Goal: Transaction & Acquisition: Purchase product/service

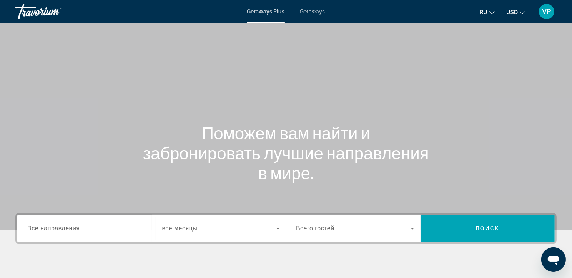
click at [59, 232] on span "Все направления" at bounding box center [53, 228] width 53 height 7
click at [59, 234] on input "Destination Все направления" at bounding box center [86, 228] width 118 height 9
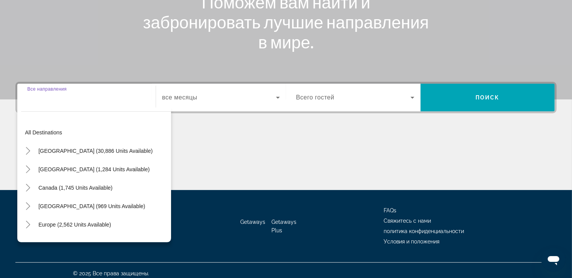
scroll to position [159, 0]
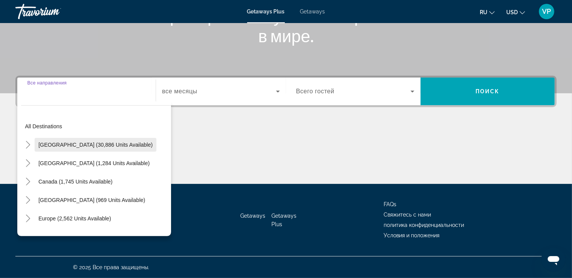
click at [66, 142] on span "[GEOGRAPHIC_DATA] (30,886 units available)" at bounding box center [95, 145] width 114 height 6
type input "**********"
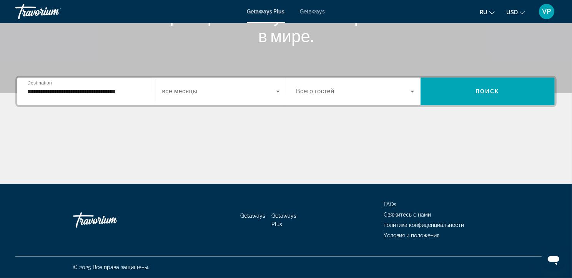
click at [191, 88] on span "все месяцы" at bounding box center [179, 91] width 35 height 7
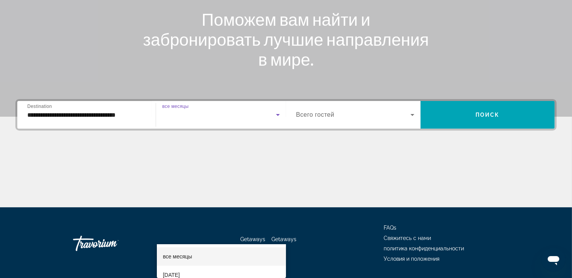
scroll to position [8, 0]
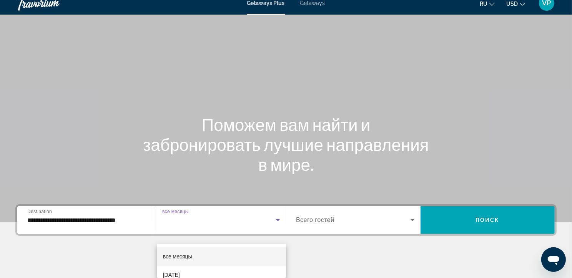
click at [322, 234] on div at bounding box center [286, 139] width 572 height 278
click at [322, 223] on span "Всего гостей" at bounding box center [315, 220] width 38 height 7
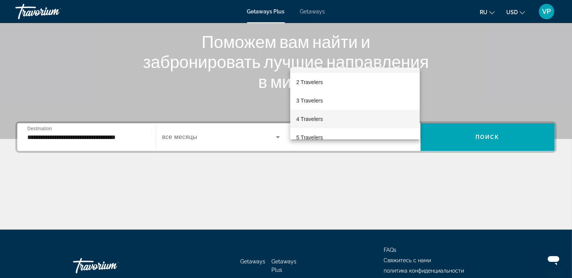
scroll to position [26, 0]
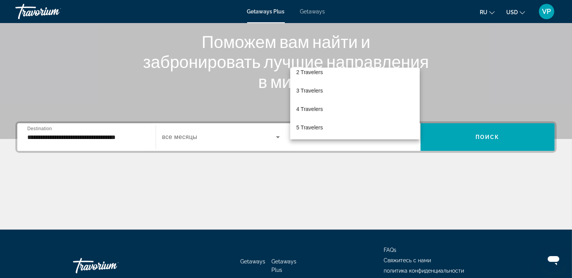
click at [332, 175] on div at bounding box center [286, 139] width 572 height 278
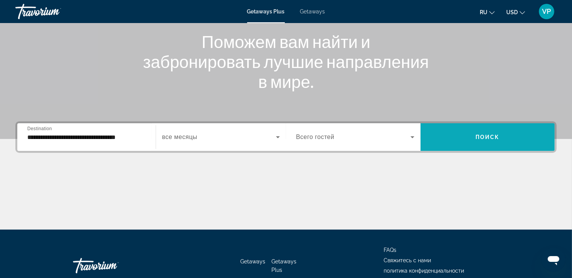
click at [495, 140] on span "Поиск" at bounding box center [487, 137] width 24 height 6
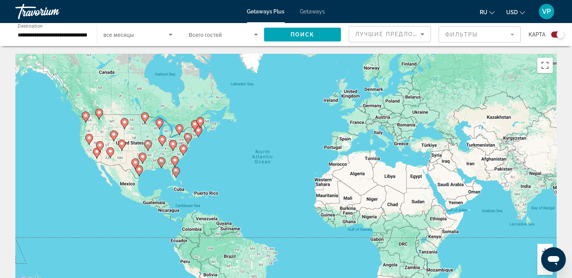
click at [465, 35] on mat-form-field "Фильтры" at bounding box center [479, 35] width 82 height 16
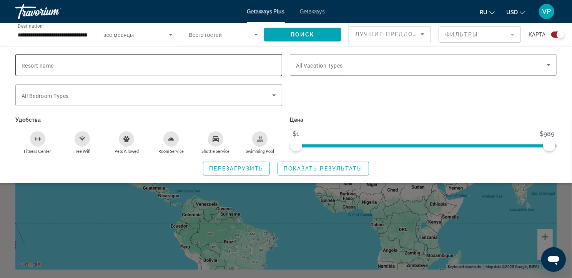
scroll to position [33, 0]
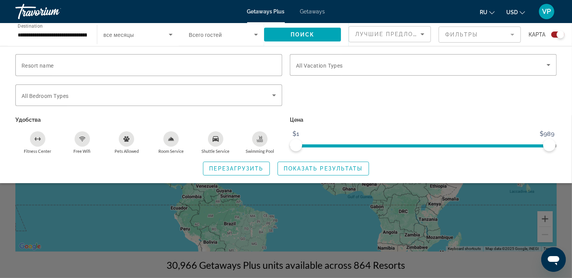
click at [395, 33] on span "Лучшие предложения" at bounding box center [396, 34] width 82 height 6
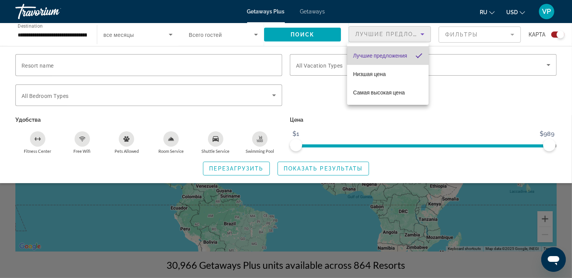
click at [406, 58] on span "Лучшие предложения" at bounding box center [380, 56] width 54 height 6
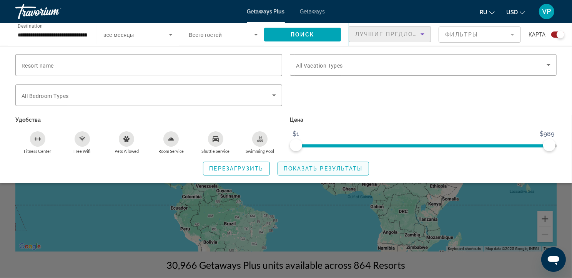
click at [324, 171] on span "Показать результаты" at bounding box center [323, 169] width 79 height 6
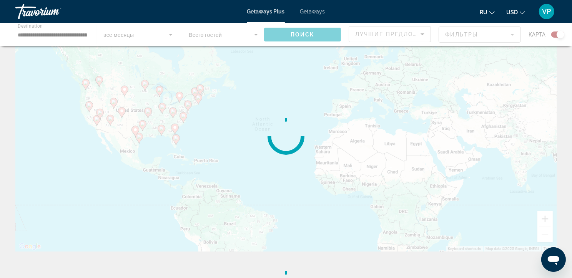
scroll to position [0, 0]
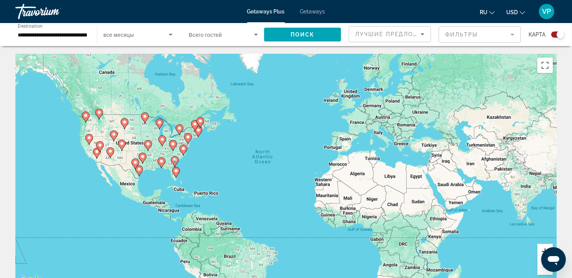
click at [539, 252] on button "Zoom in" at bounding box center [544, 251] width 15 height 15
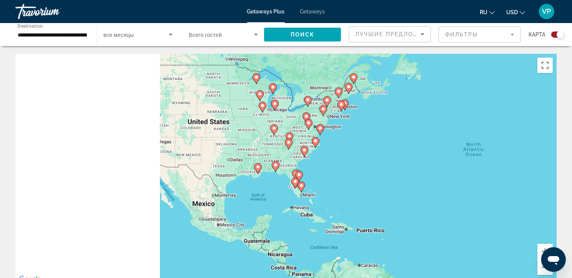
drag, startPoint x: 106, startPoint y: 130, endPoint x: 396, endPoint y: 135, distance: 290.5
click at [396, 135] on div "To activate drag with keyboard, press Alt + Enter. Once in keyboard drag state,…" at bounding box center [285, 169] width 541 height 230
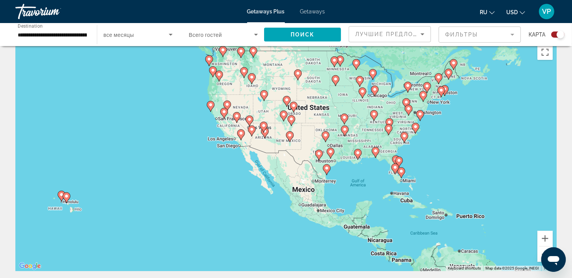
scroll to position [11, 0]
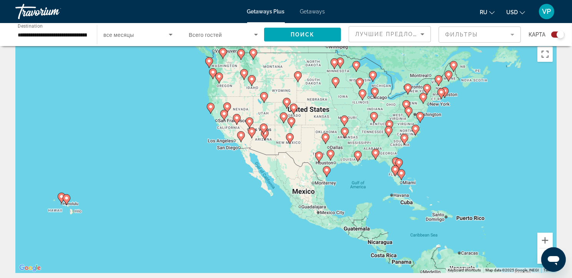
click at [67, 201] on image "Main content" at bounding box center [66, 198] width 5 height 5
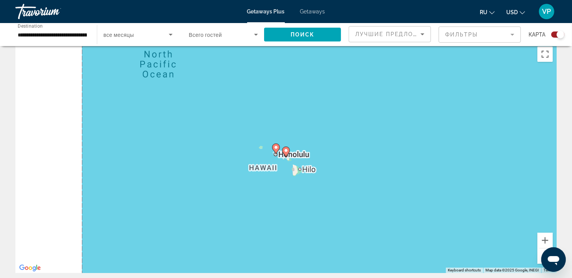
click at [287, 153] on image "Main content" at bounding box center [286, 150] width 5 height 5
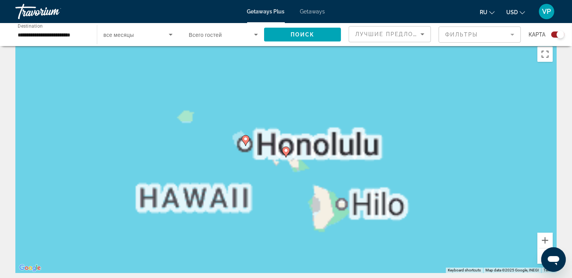
click at [285, 153] on image "Main content" at bounding box center [286, 150] width 5 height 5
type input "**********"
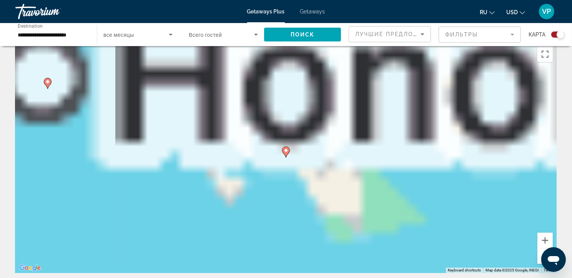
click at [285, 153] on image "Main content" at bounding box center [286, 150] width 5 height 5
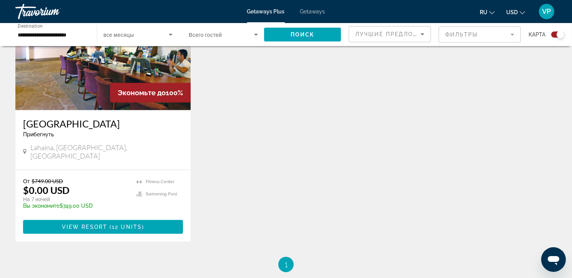
scroll to position [312, 0]
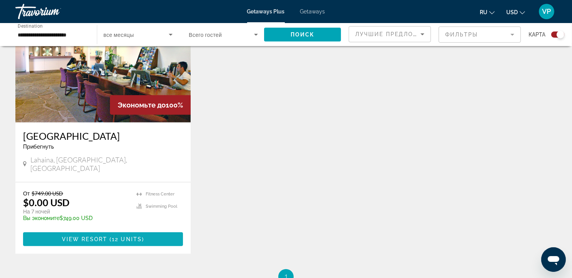
click at [121, 242] on span "12 units" at bounding box center [127, 239] width 30 height 6
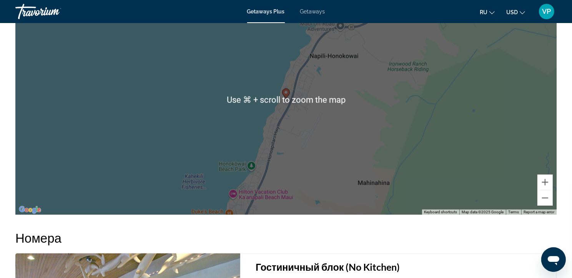
scroll to position [1098, 0]
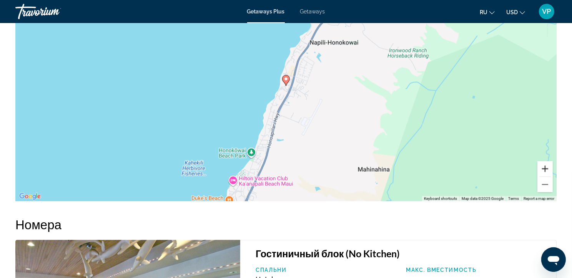
click at [546, 177] on button "Zoom in" at bounding box center [544, 168] width 15 height 15
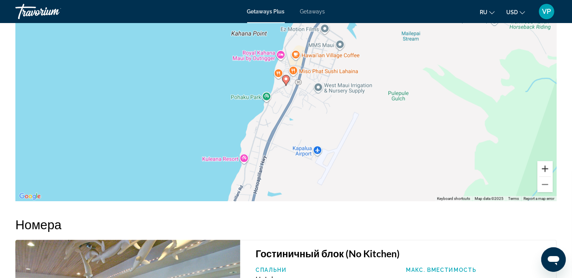
click at [546, 177] on button "Zoom in" at bounding box center [544, 168] width 15 height 15
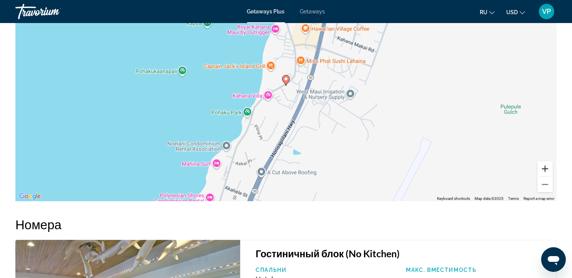
click at [546, 177] on button "Zoom in" at bounding box center [544, 168] width 15 height 15
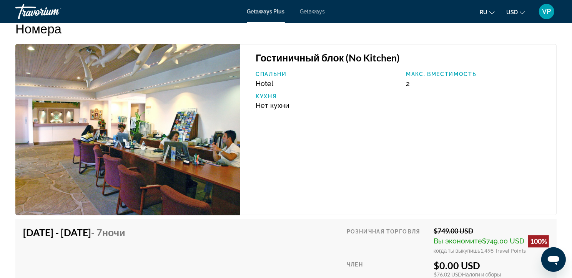
scroll to position [1374, 0]
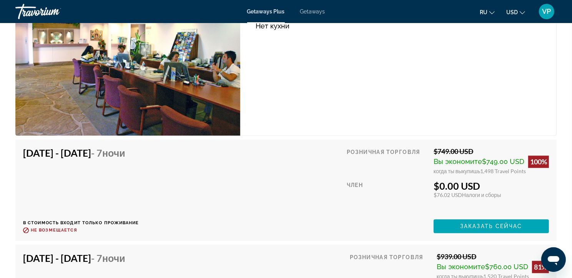
click at [509, 38] on div "Гостиничный блок (No Kitchen) [GEOGRAPHIC_DATA]. вместимость 2 Кухня Нет кухни" at bounding box center [398, 49] width 316 height 171
click at [489, 13] on icon "Change language" at bounding box center [491, 12] width 5 height 5
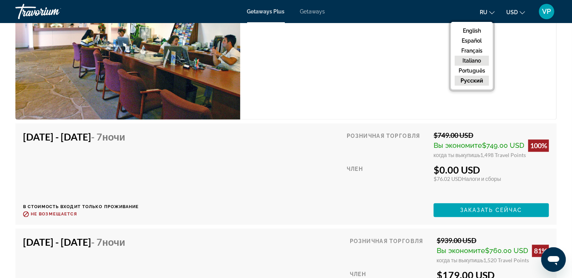
scroll to position [1428, 0]
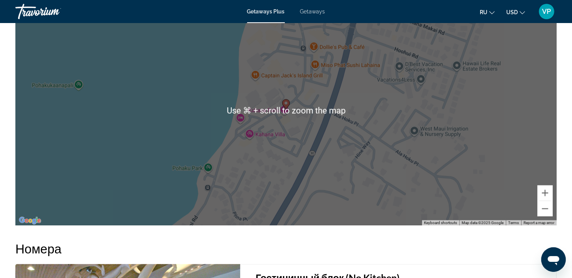
scroll to position [986, 0]
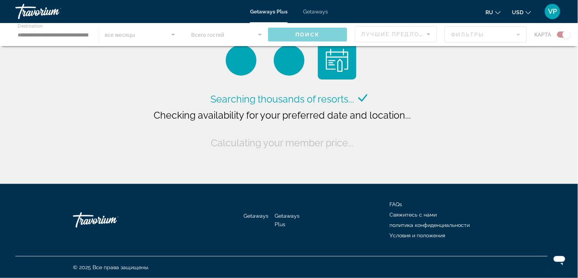
click at [319, 14] on span "Getaways" at bounding box center [315, 11] width 25 height 6
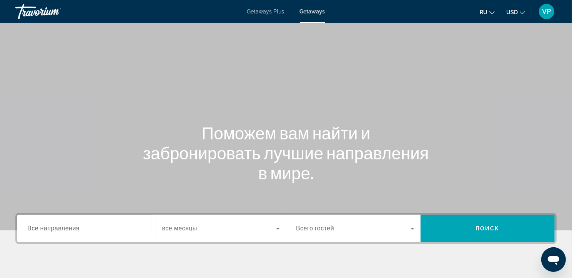
click at [47, 232] on span "Все направления" at bounding box center [53, 228] width 52 height 7
click at [47, 234] on input "Destination Все направления" at bounding box center [86, 228] width 118 height 9
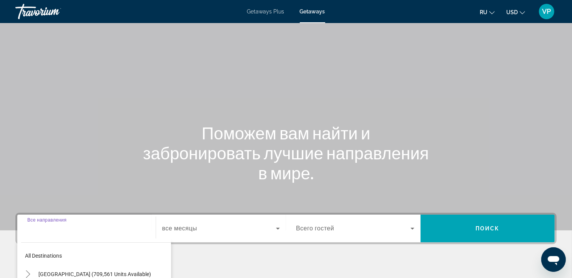
scroll to position [159, 0]
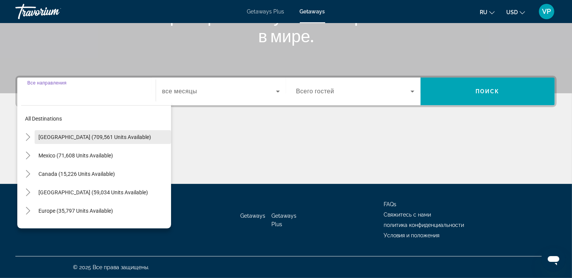
click at [72, 134] on span "Search widget" at bounding box center [103, 137] width 136 height 18
type input "**********"
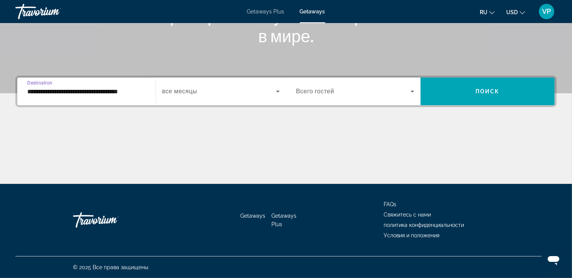
click at [193, 88] on span "все месяцы" at bounding box center [179, 91] width 35 height 7
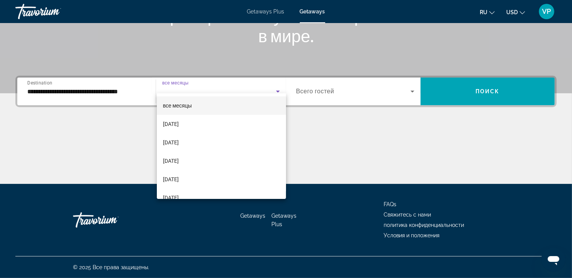
click at [332, 84] on div at bounding box center [286, 139] width 572 height 278
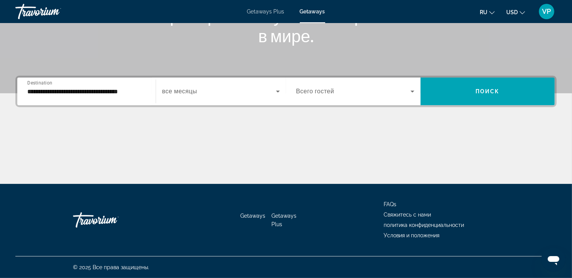
click at [332, 88] on span "Всего гостей" at bounding box center [315, 91] width 38 height 7
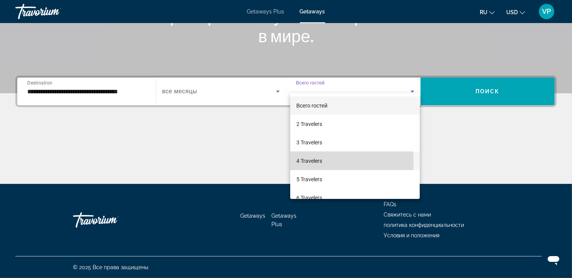
click at [316, 161] on span "4 Travelers" at bounding box center [309, 160] width 26 height 9
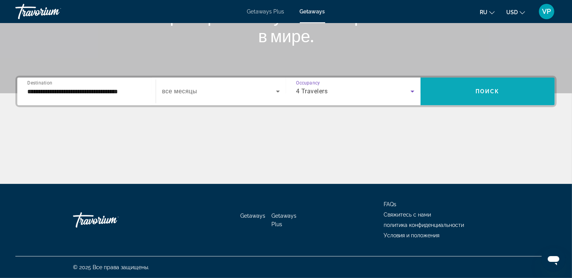
click at [488, 82] on span "Search widget" at bounding box center [487, 91] width 134 height 18
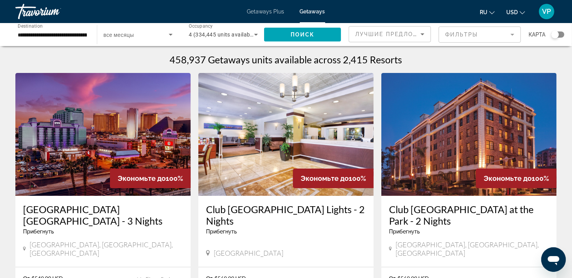
click at [253, 34] on icon "Search widget" at bounding box center [255, 34] width 9 height 9
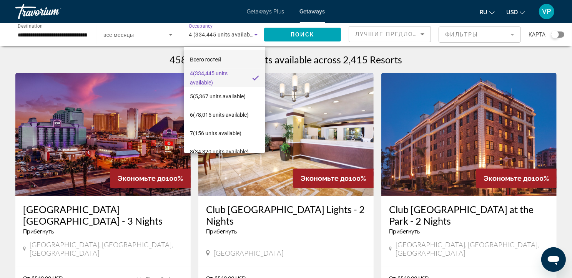
click at [212, 59] on span "Всего гостей" at bounding box center [205, 59] width 31 height 6
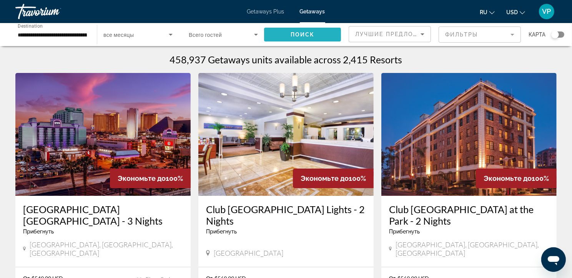
click at [310, 38] on span "Поиск" at bounding box center [302, 35] width 24 height 6
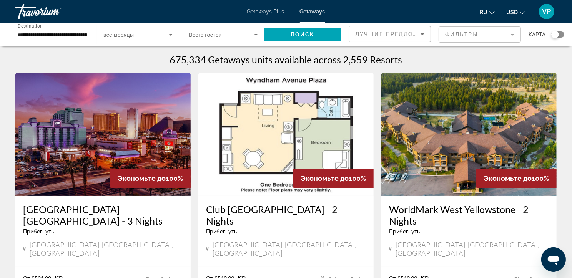
click at [468, 37] on mat-form-field "Фильтры" at bounding box center [479, 35] width 82 height 16
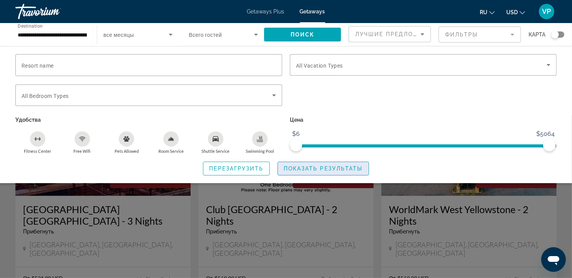
click at [324, 172] on span "Показать результаты" at bounding box center [323, 169] width 79 height 6
click at [355, 172] on span "Показать результаты" at bounding box center [323, 169] width 79 height 6
click at [355, 223] on div "Search widget" at bounding box center [286, 196] width 572 height 163
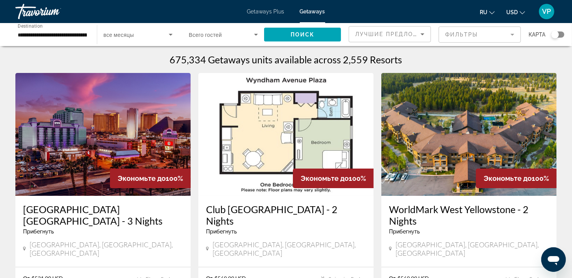
click at [560, 35] on div "Search widget" at bounding box center [557, 35] width 13 height 6
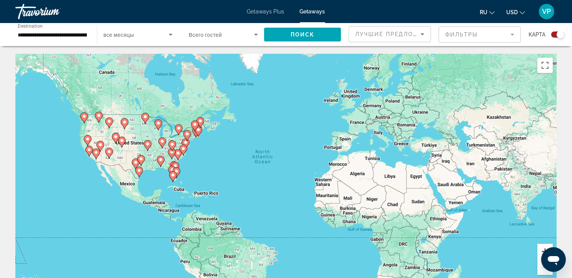
click at [541, 252] on button "Zoom in" at bounding box center [544, 251] width 15 height 15
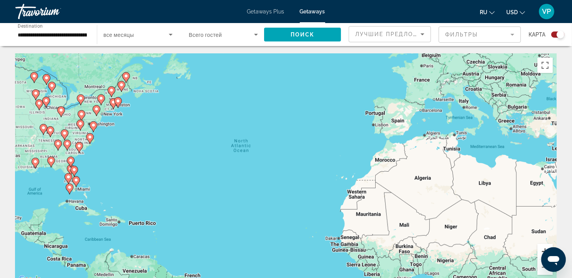
click at [541, 252] on button "Zoom in" at bounding box center [544, 251] width 15 height 15
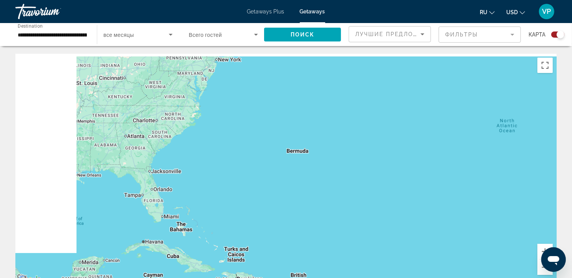
drag, startPoint x: 217, startPoint y: 201, endPoint x: 578, endPoint y: 212, distance: 360.9
click at [572, 212] on html "**********" at bounding box center [286, 139] width 572 height 278
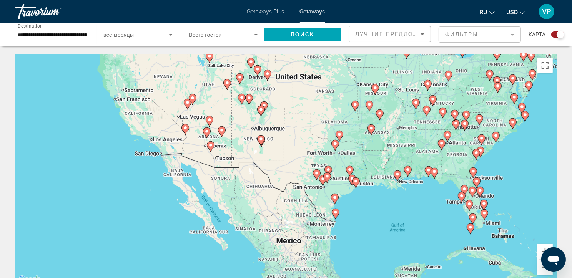
drag, startPoint x: 252, startPoint y: 184, endPoint x: 551, endPoint y: 184, distance: 298.9
click at [549, 184] on div "To activate drag with keyboard, press Alt + Enter. Once in keyboard drag state,…" at bounding box center [285, 169] width 541 height 230
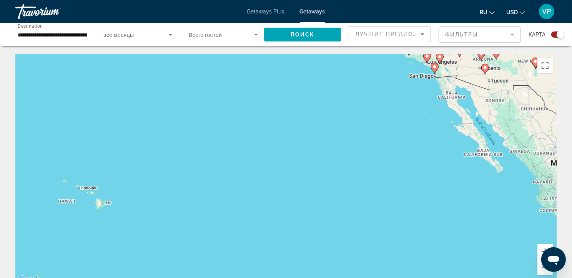
drag, startPoint x: 270, startPoint y: 203, endPoint x: 500, endPoint y: 108, distance: 248.0
click at [500, 108] on div "To activate drag with keyboard, press Alt + Enter. Once in keyboard drag state,…" at bounding box center [285, 169] width 541 height 230
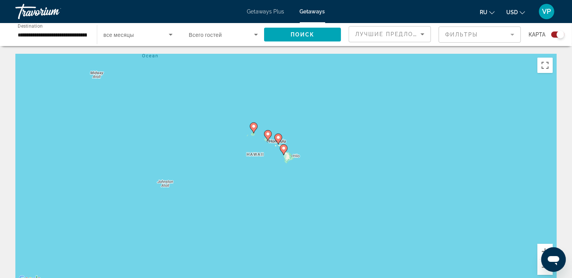
drag, startPoint x: 187, startPoint y: 172, endPoint x: 307, endPoint y: 171, distance: 119.1
click at [307, 171] on div "To activate drag with keyboard, press Alt + Enter. Once in keyboard drag state,…" at bounding box center [285, 169] width 541 height 230
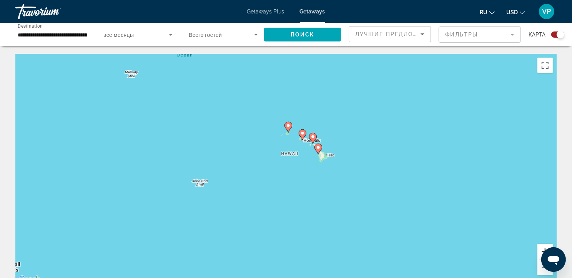
click at [537, 247] on button "Zoom in" at bounding box center [544, 251] width 15 height 15
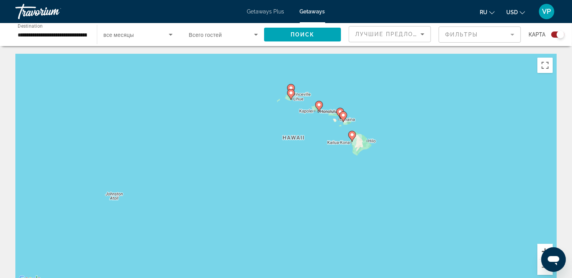
click at [537, 249] on button "Zoom in" at bounding box center [544, 251] width 15 height 15
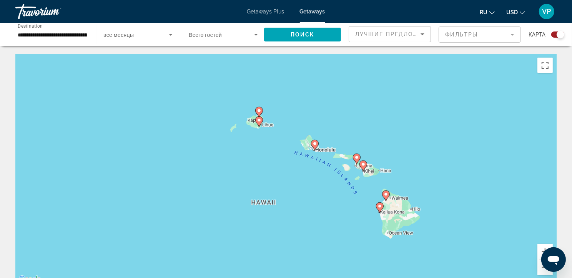
drag, startPoint x: 457, startPoint y: 104, endPoint x: 419, endPoint y: 201, distance: 104.6
click at [419, 202] on div "To activate drag with keyboard, press Alt + Enter. Once in keyboard drag state,…" at bounding box center [285, 169] width 541 height 230
click at [539, 252] on button "Zoom in" at bounding box center [544, 251] width 15 height 15
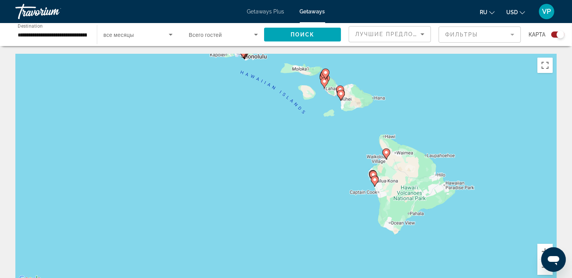
drag, startPoint x: 493, startPoint y: 240, endPoint x: 393, endPoint y: 161, distance: 127.7
click at [394, 162] on div "To activate drag with keyboard, press Alt + Enter. Once in keyboard drag state,…" at bounding box center [285, 169] width 541 height 230
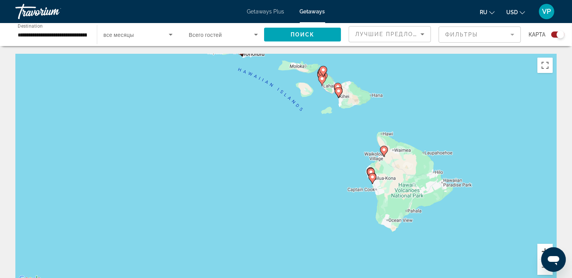
click at [541, 253] on button "Zoom in" at bounding box center [544, 251] width 15 height 15
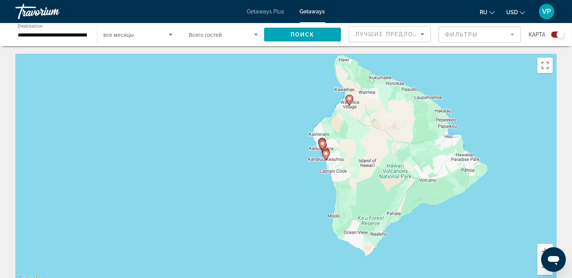
drag, startPoint x: 512, startPoint y: 201, endPoint x: 370, endPoint y: 157, distance: 148.5
click at [370, 157] on div "To activate drag with keyboard, press Alt + Enter. Once in keyboard drag state,…" at bounding box center [285, 169] width 541 height 230
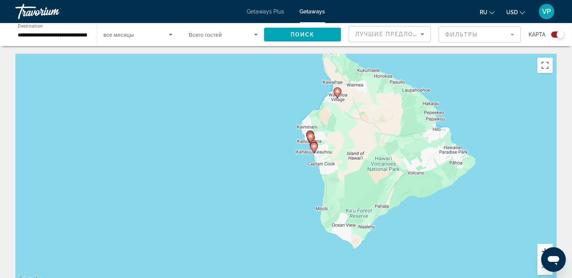
click at [541, 249] on button "Zoom in" at bounding box center [544, 251] width 15 height 15
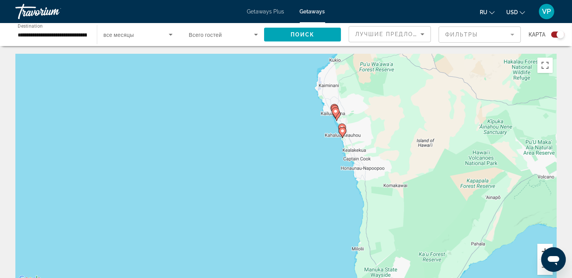
click at [541, 249] on button "Zoom in" at bounding box center [544, 251] width 15 height 15
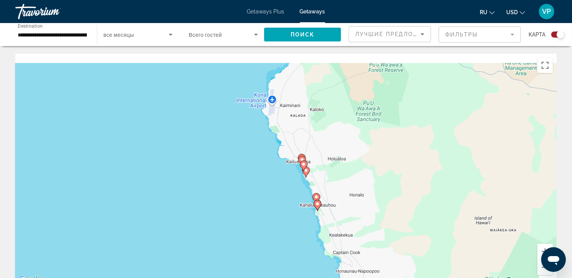
drag, startPoint x: 468, startPoint y: 116, endPoint x: 388, endPoint y: 218, distance: 130.0
click at [388, 218] on div "To activate drag with keyboard, press Alt + Enter. Once in keyboard drag state,…" at bounding box center [285, 169] width 541 height 230
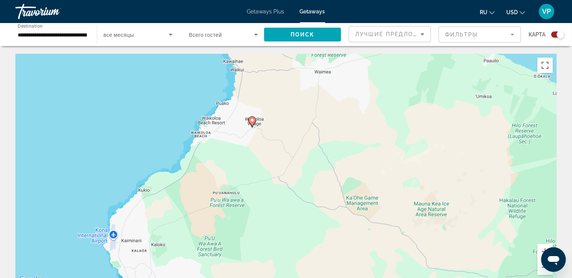
drag, startPoint x: 457, startPoint y: 172, endPoint x: 336, endPoint y: 275, distance: 158.1
click at [336, 275] on div "To activate drag with keyboard, press Alt + Enter. Once in keyboard drag state,…" at bounding box center [285, 169] width 541 height 230
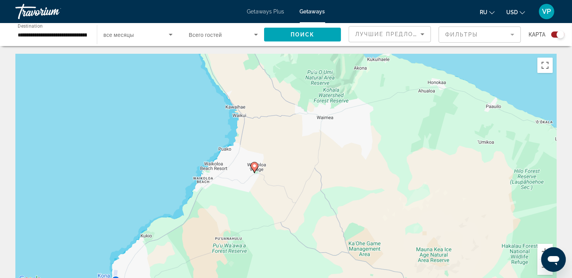
drag, startPoint x: 265, startPoint y: 124, endPoint x: 270, endPoint y: 209, distance: 85.1
click at [270, 209] on div "To activate drag with keyboard, press Alt + Enter. Once in keyboard drag state,…" at bounding box center [285, 169] width 541 height 230
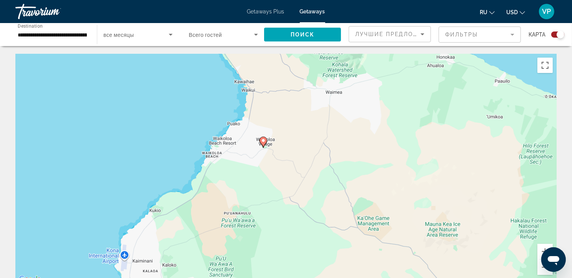
drag, startPoint x: 327, startPoint y: 246, endPoint x: 344, endPoint y: 160, distance: 88.1
click at [344, 160] on div "To activate drag with keyboard, press Alt + Enter. Once in keyboard drag state,…" at bounding box center [285, 169] width 541 height 230
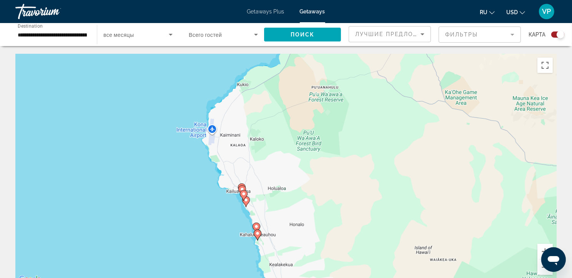
drag, startPoint x: 249, startPoint y: 207, endPoint x: 345, endPoint y: 73, distance: 164.4
click at [345, 73] on div "To activate drag with keyboard, press Alt + Enter. Once in keyboard drag state,…" at bounding box center [285, 169] width 541 height 230
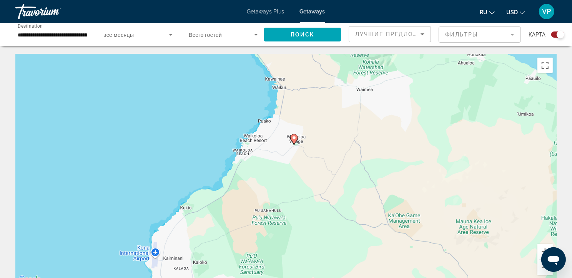
drag, startPoint x: 315, startPoint y: 63, endPoint x: 238, endPoint y: 225, distance: 179.7
click at [238, 225] on div "To activate drag with keyboard, press Alt + Enter. Once in keyboard drag state,…" at bounding box center [285, 169] width 541 height 230
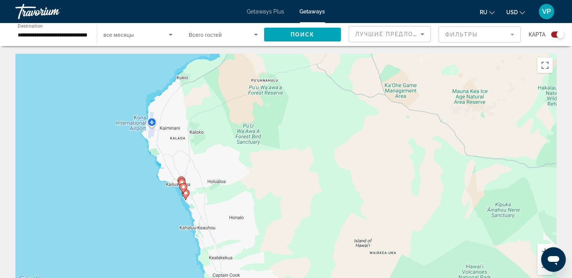
drag, startPoint x: 340, startPoint y: 229, endPoint x: 327, endPoint y: 9, distance: 220.9
click at [327, 9] on div "**********" at bounding box center [286, 139] width 572 height 278
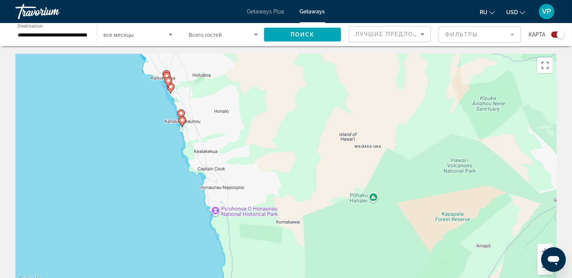
click at [547, 273] on button "Zoom out" at bounding box center [544, 267] width 15 height 15
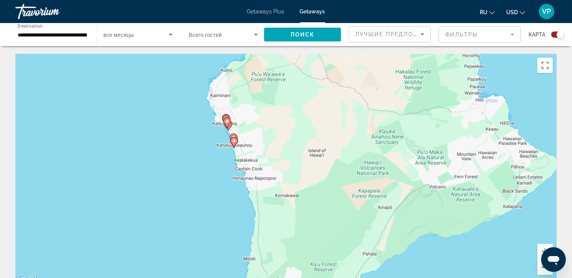
click at [547, 273] on button "Zoom out" at bounding box center [544, 267] width 15 height 15
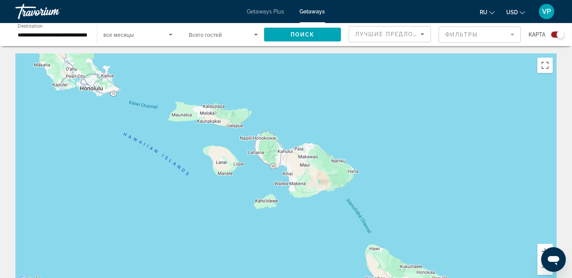
drag, startPoint x: 289, startPoint y: 101, endPoint x: 390, endPoint y: 296, distance: 219.8
click at [390, 278] on html "**********" at bounding box center [286, 139] width 572 height 278
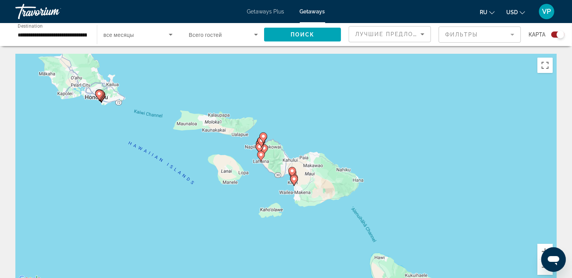
drag, startPoint x: 314, startPoint y: 174, endPoint x: 321, endPoint y: 216, distance: 42.9
click at [321, 216] on div "To activate drag with keyboard, press Alt + Enter. Once in keyboard drag state,…" at bounding box center [285, 169] width 541 height 230
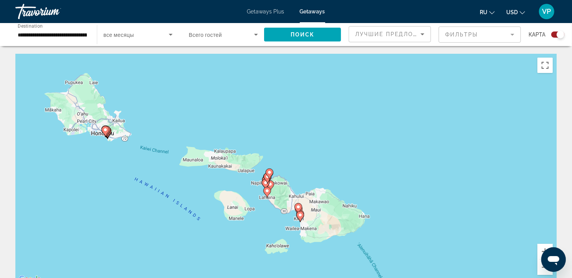
click at [107, 135] on icon "Main content" at bounding box center [105, 131] width 7 height 10
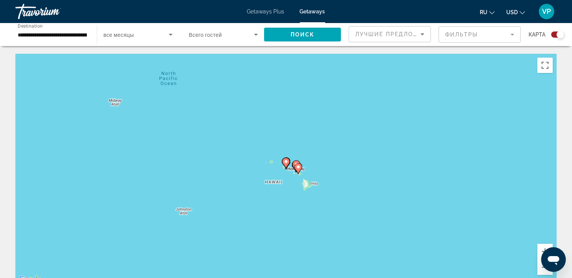
click at [287, 164] on image "Main content" at bounding box center [286, 161] width 5 height 5
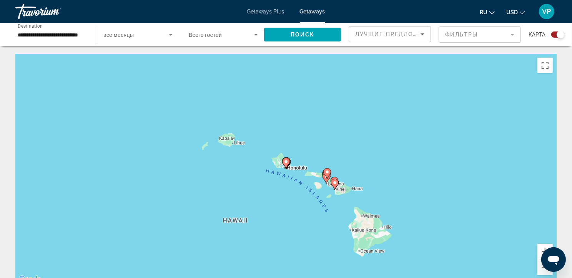
click at [286, 164] on image "Main content" at bounding box center [286, 161] width 5 height 5
type input "**********"
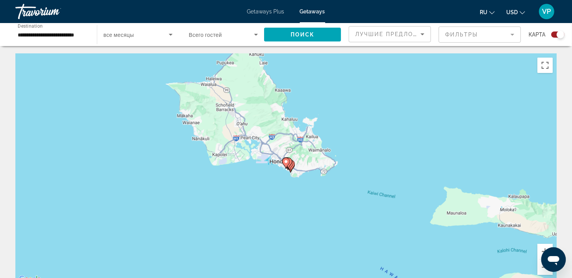
click at [286, 164] on image "Main content" at bounding box center [286, 161] width 5 height 5
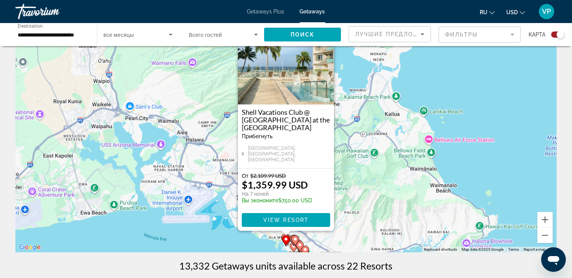
scroll to position [34, 0]
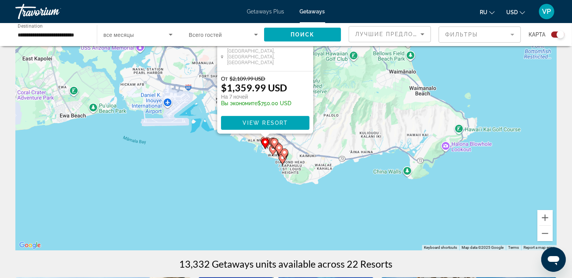
drag, startPoint x: 454, startPoint y: 211, endPoint x: 432, endPoint y: 122, distance: 91.3
click at [432, 122] on div "To activate drag with keyboard, press Alt + Enter. Once in keyboard drag state,…" at bounding box center [285, 135] width 541 height 230
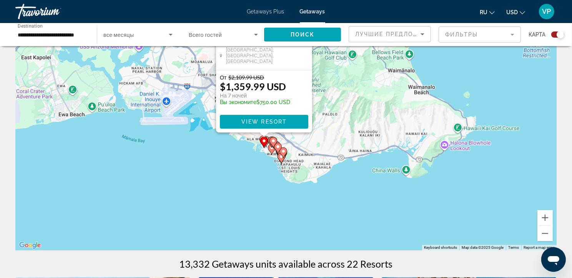
click at [284, 157] on icon "Main content" at bounding box center [283, 153] width 7 height 10
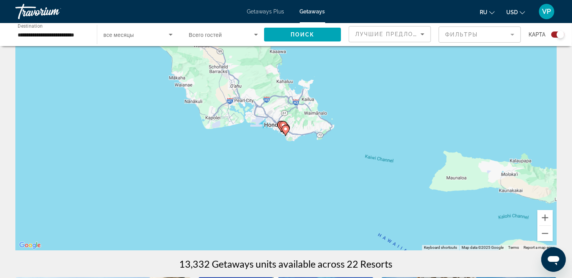
click at [285, 130] on image "Main content" at bounding box center [285, 129] width 5 height 5
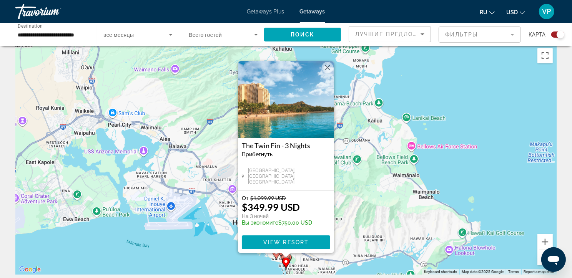
scroll to position [27, 0]
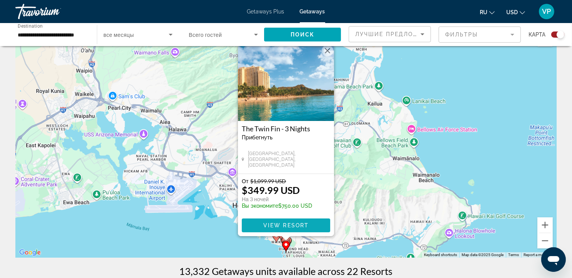
click at [299, 229] on span "View Resort" at bounding box center [285, 225] width 45 height 6
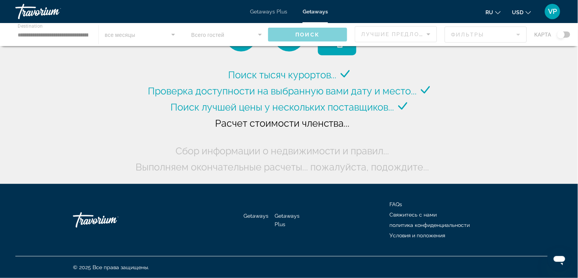
click at [270, 13] on span "Getaways Plus" at bounding box center [268, 11] width 37 height 6
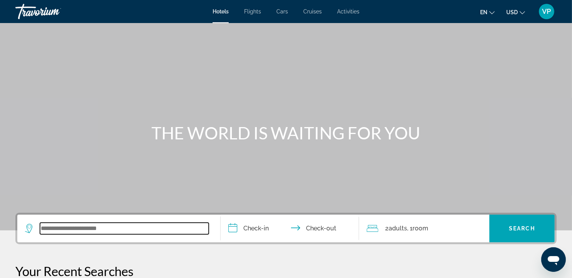
click at [73, 234] on input "Search widget" at bounding box center [124, 229] width 169 height 12
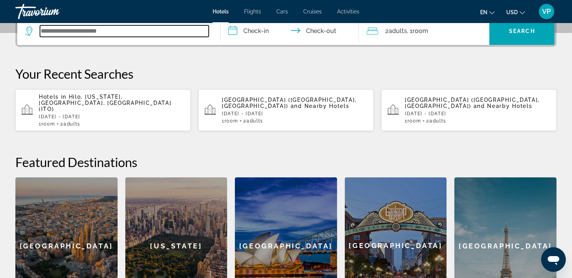
scroll to position [199, 0]
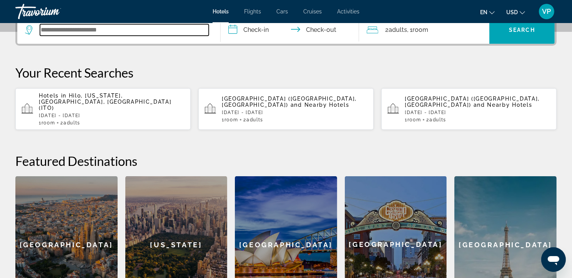
click at [47, 36] on input "Search widget" at bounding box center [124, 30] width 169 height 12
click at [55, 36] on input "Search widget" at bounding box center [124, 30] width 169 height 12
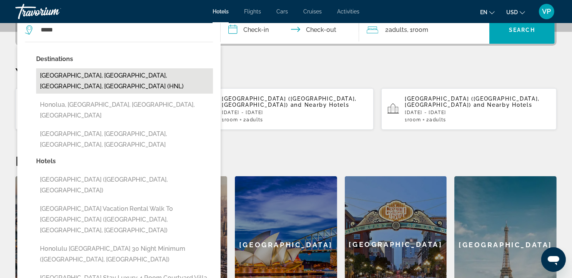
drag, startPoint x: 56, startPoint y: 48, endPoint x: 143, endPoint y: 89, distance: 95.4
click at [143, 89] on button "Honolulu, Oahu Island, HI, United States (HNL)" at bounding box center [124, 80] width 177 height 25
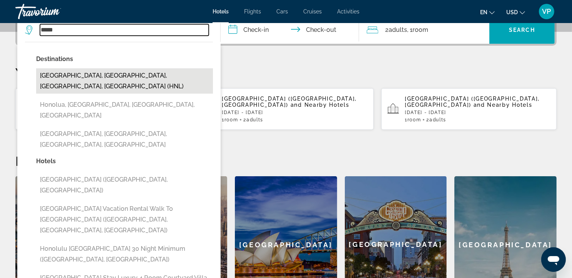
type input "**********"
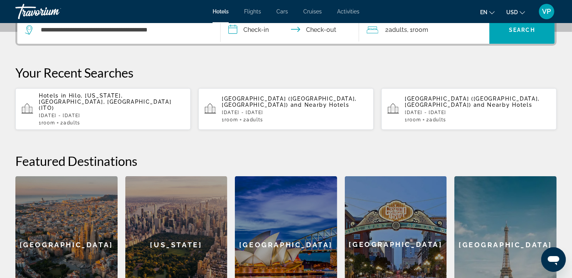
click at [253, 44] on input "**********" at bounding box center [291, 31] width 141 height 30
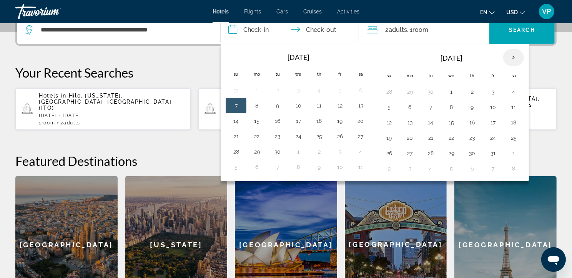
click at [523, 66] on th "Next month" at bounding box center [513, 57] width 21 height 17
click at [411, 128] on button "10" at bounding box center [409, 122] width 12 height 11
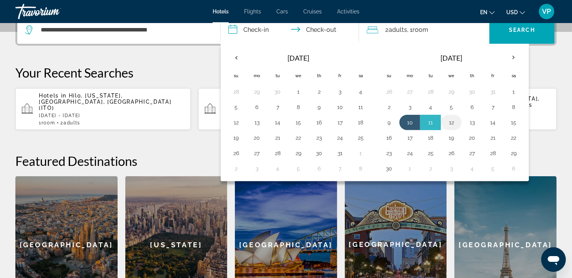
click at [457, 128] on button "12" at bounding box center [451, 122] width 12 height 11
type input "**********"
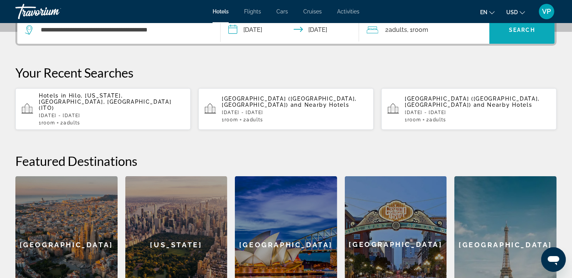
click at [514, 33] on span "Search" at bounding box center [522, 30] width 26 height 6
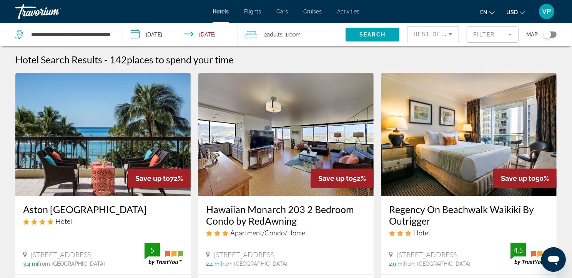
click at [485, 39] on mat-form-field "Filter" at bounding box center [492, 35] width 52 height 16
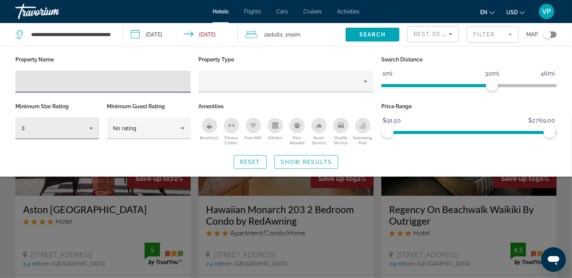
click at [65, 133] on div "3" at bounding box center [56, 128] width 68 height 9
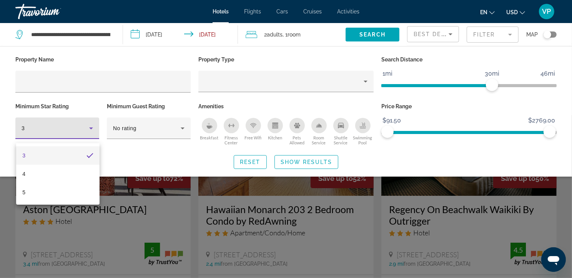
click at [191, 209] on div at bounding box center [286, 139] width 572 height 278
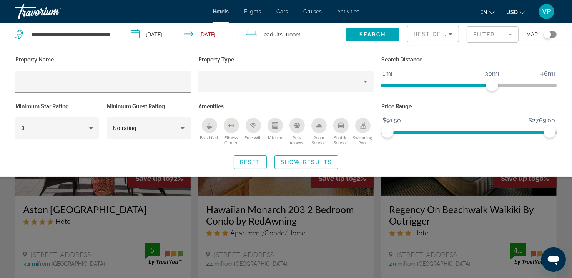
click at [191, 206] on div "Search widget" at bounding box center [286, 196] width 572 height 163
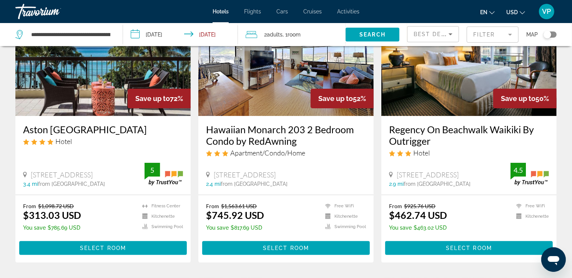
scroll to position [106, 0]
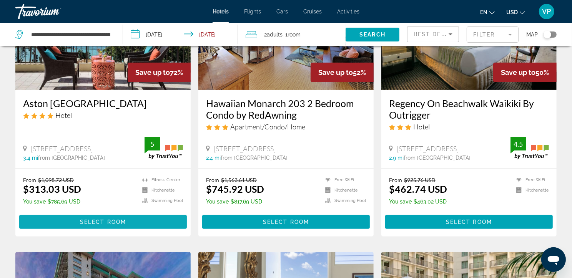
click at [113, 225] on span "Select Room" at bounding box center [103, 222] width 46 height 6
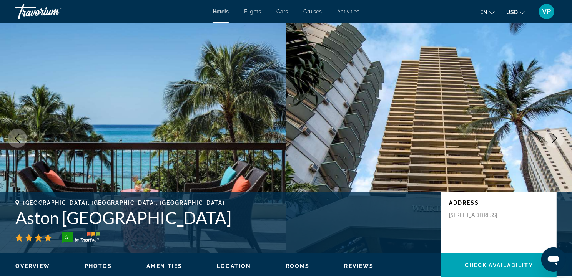
click at [554, 143] on icon "Next image" at bounding box center [554, 138] width 9 height 9
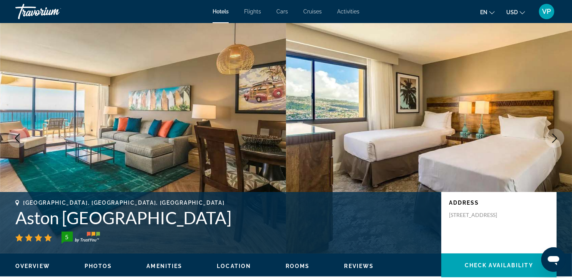
click at [553, 148] on button "Next image" at bounding box center [554, 138] width 19 height 19
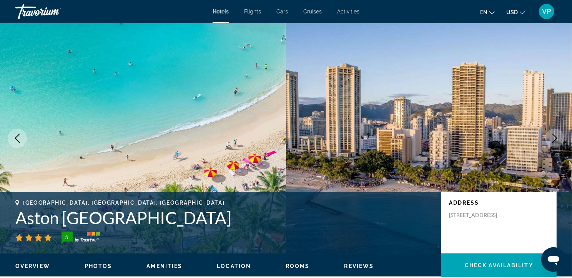
click at [550, 143] on icon "Next image" at bounding box center [554, 138] width 9 height 9
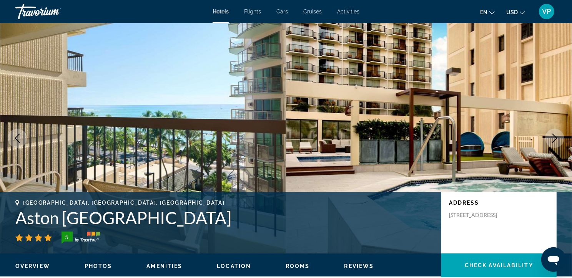
click at [550, 143] on icon "Next image" at bounding box center [554, 138] width 9 height 9
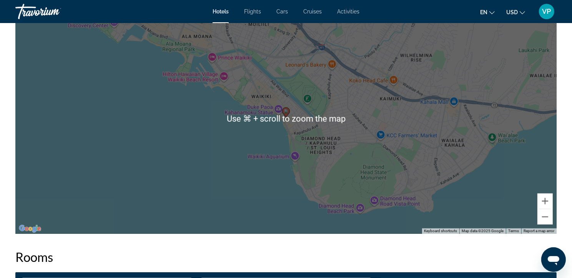
scroll to position [778, 0]
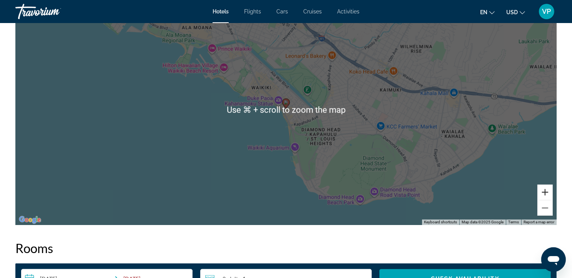
click at [537, 200] on button "Zoom in" at bounding box center [544, 192] width 15 height 15
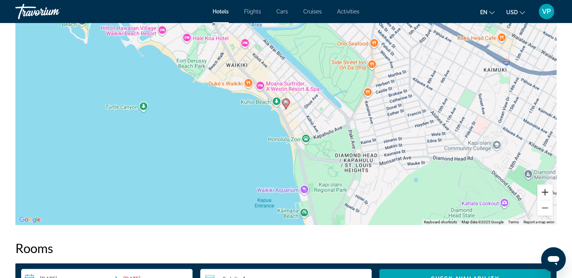
click at [537, 200] on button "Zoom in" at bounding box center [544, 192] width 15 height 15
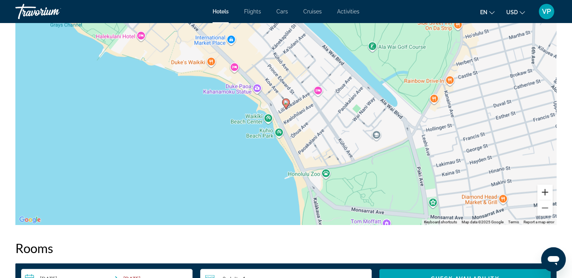
click at [537, 200] on button "Zoom in" at bounding box center [544, 192] width 15 height 15
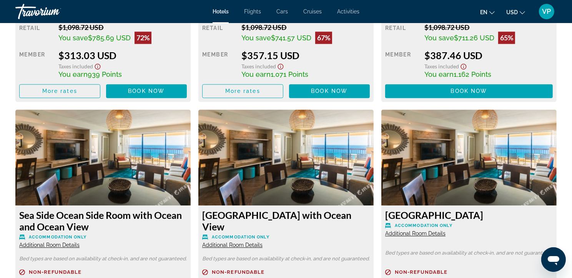
scroll to position [1253, 0]
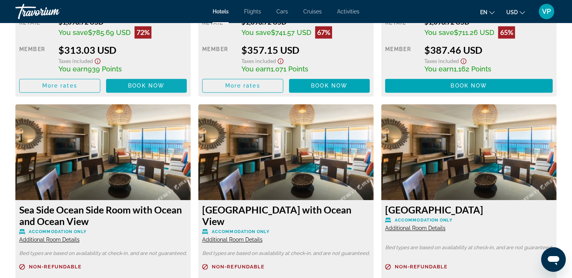
click at [158, 89] on span "Book now" at bounding box center [146, 86] width 36 height 6
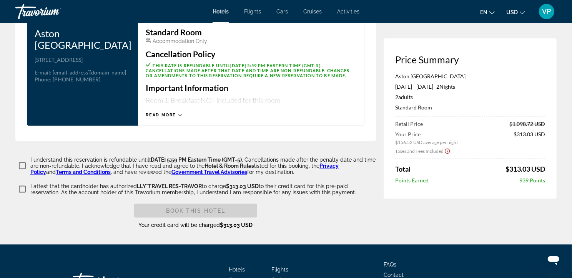
scroll to position [1007, 0]
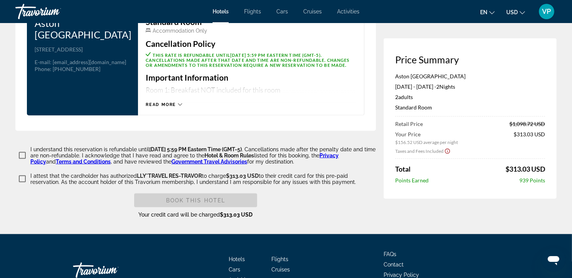
click at [172, 107] on span "Read more" at bounding box center [161, 104] width 30 height 5
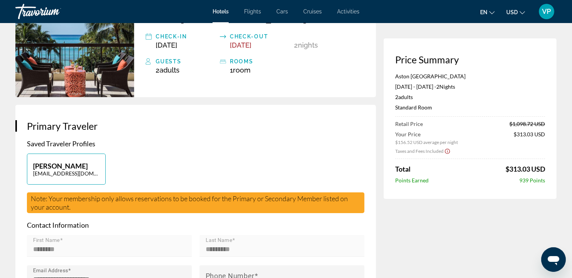
scroll to position [0, 0]
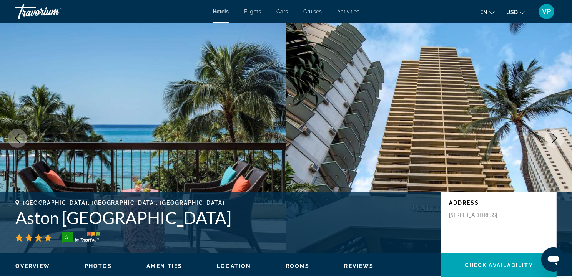
click at [253, 14] on span "Flights" at bounding box center [252, 11] width 17 height 6
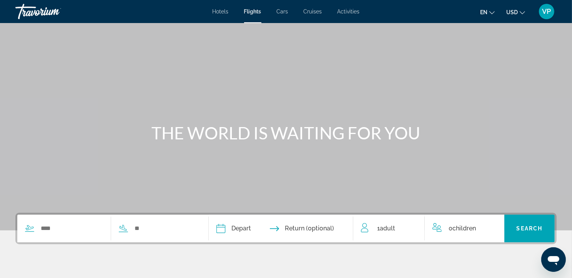
click at [46, 242] on div "Search widget" at bounding box center [106, 229] width 179 height 28
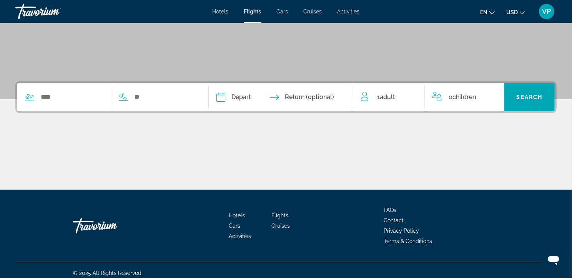
scroll to position [159, 0]
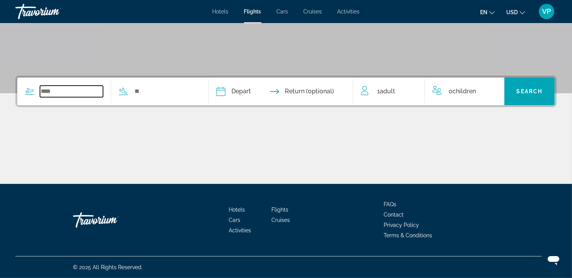
click at [55, 86] on input "Search widget" at bounding box center [71, 92] width 63 height 12
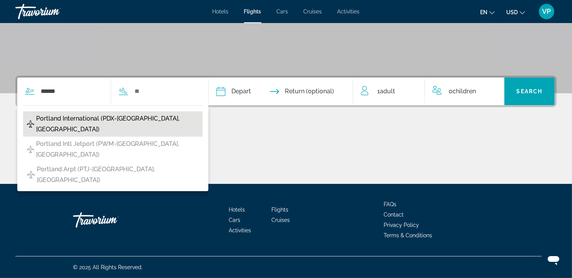
click at [159, 114] on span "Portland International (PDX-Portland, United States of America)" at bounding box center [117, 124] width 162 height 22
type input "**********"
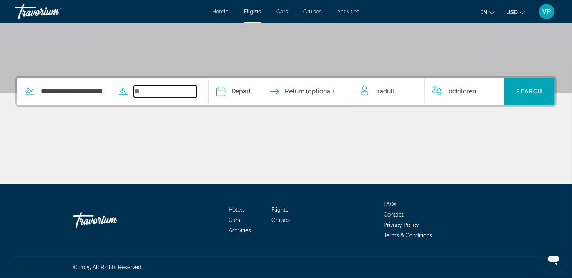
click at [173, 86] on input "Search widget" at bounding box center [165, 92] width 63 height 12
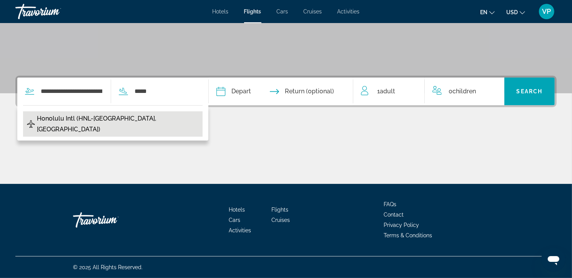
drag, startPoint x: 209, startPoint y: 104, endPoint x: 98, endPoint y: 111, distance: 110.8
click at [98, 113] on span "Honolulu Intl (HNL-Honolulu, United States of America)" at bounding box center [118, 124] width 162 height 22
type input "**********"
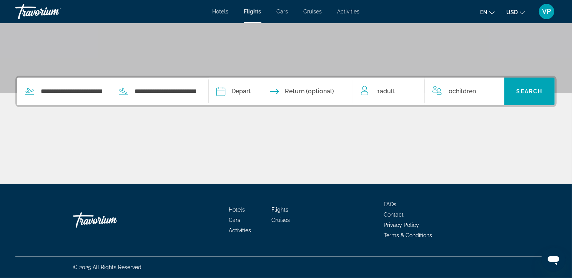
click at [312, 86] on span "Return (optional)" at bounding box center [309, 91] width 49 height 11
click at [277, 78] on input "Depart date" at bounding box center [249, 93] width 71 height 30
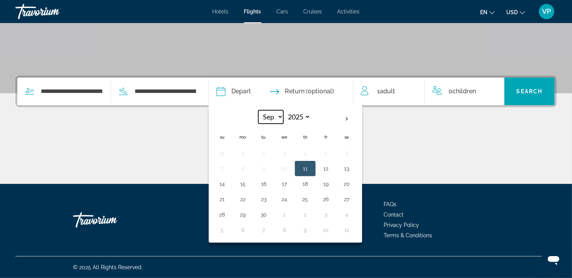
select select "**"
click at [249, 181] on button "10" at bounding box center [243, 184] width 12 height 11
type input "**********"
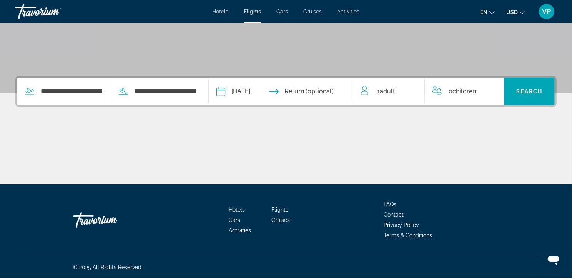
click at [339, 83] on input "Return date" at bounding box center [320, 93] width 71 height 30
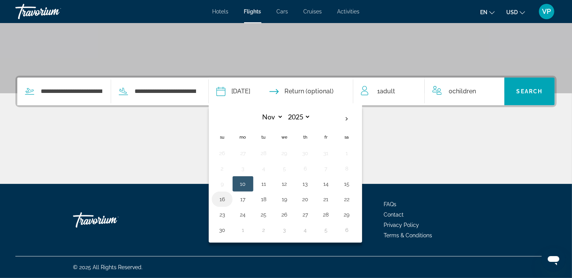
click at [228, 195] on button "16" at bounding box center [222, 199] width 12 height 11
type input "**********"
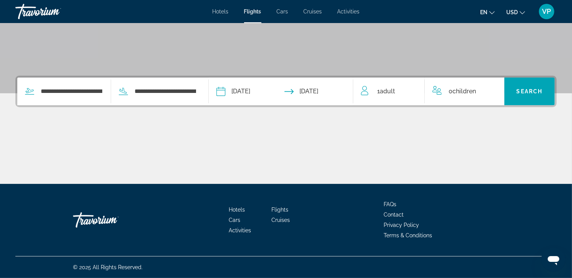
click at [395, 88] on span "Adult" at bounding box center [387, 91] width 15 height 7
click at [442, 133] on div "Main content" at bounding box center [285, 155] width 541 height 58
click at [529, 88] on span "Search" at bounding box center [529, 91] width 26 height 6
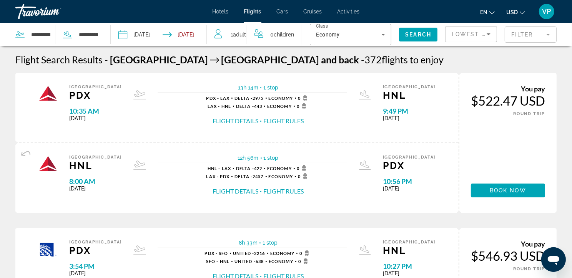
click at [544, 14] on span "VP" at bounding box center [546, 12] width 9 height 8
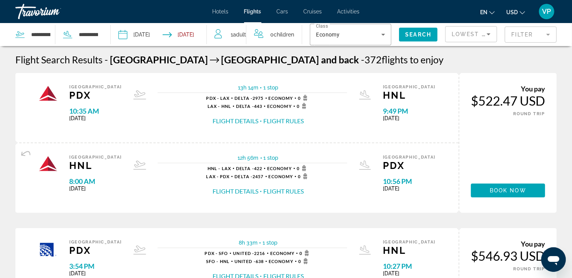
click at [283, 12] on span "Cars" at bounding box center [283, 11] width 12 height 6
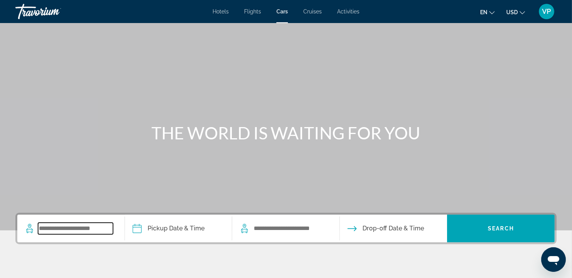
click at [48, 234] on input "Search widget" at bounding box center [75, 229] width 75 height 12
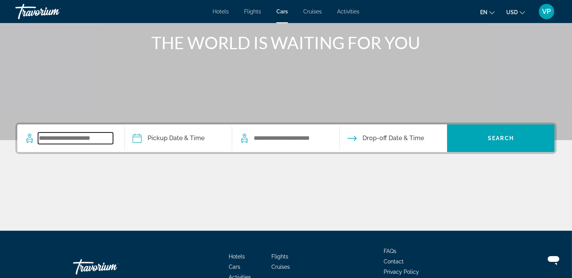
scroll to position [14, 0]
